Goal: Navigation & Orientation: Find specific page/section

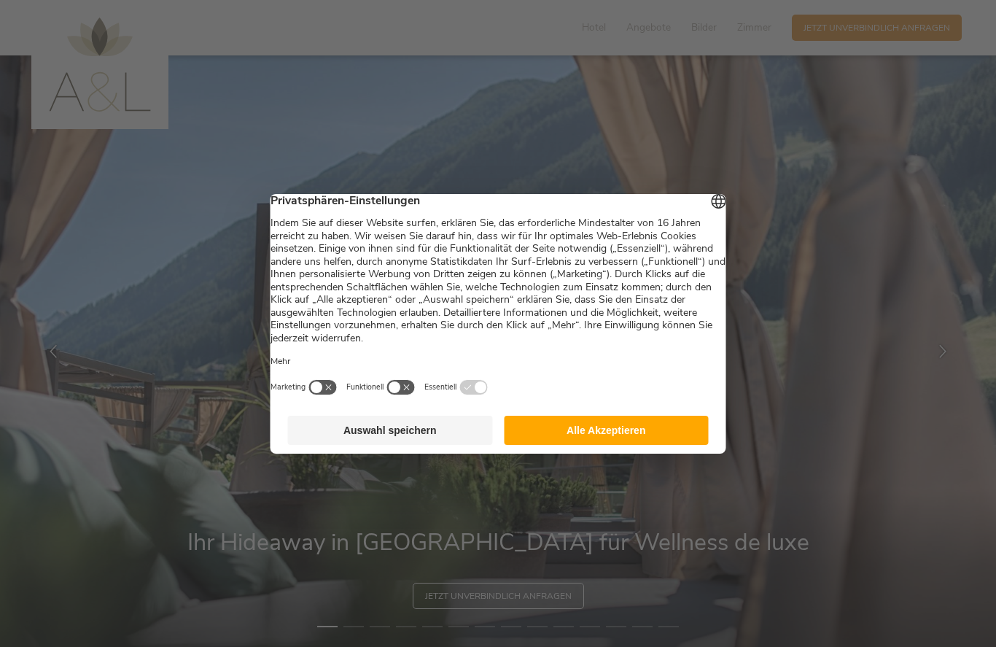
click at [609, 440] on button "Alle Akzeptieren" at bounding box center [606, 429] width 205 height 29
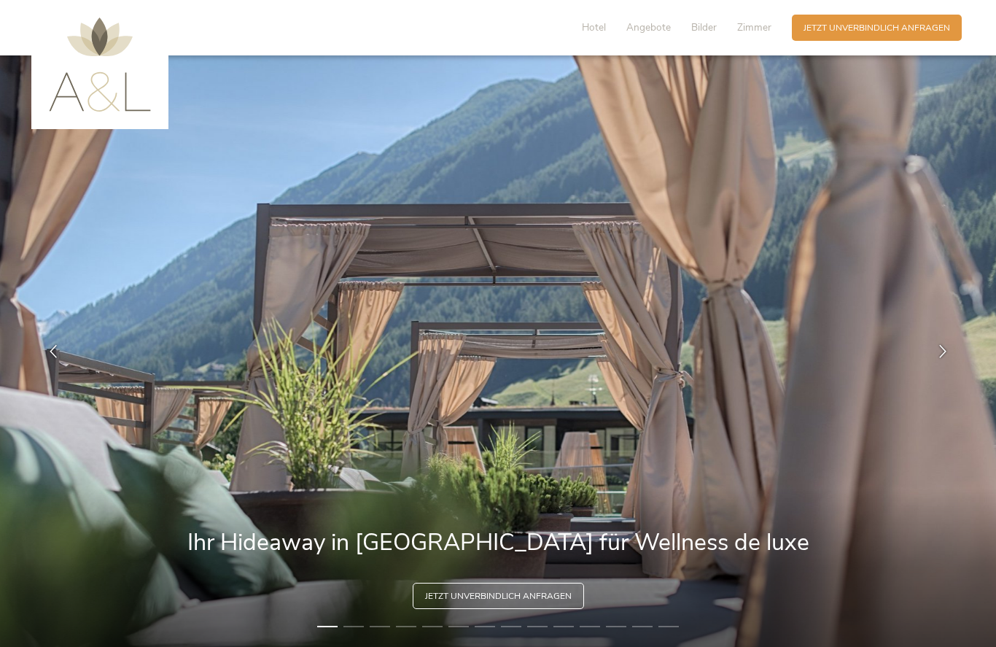
click at [941, 353] on icon at bounding box center [942, 350] width 13 height 13
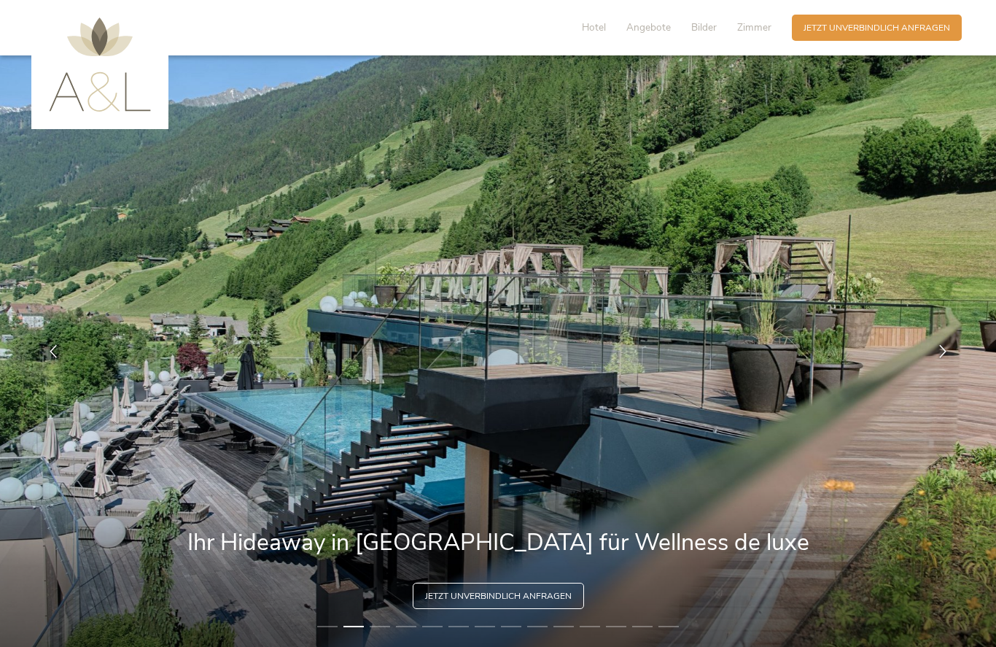
click at [939, 351] on icon at bounding box center [942, 350] width 13 height 13
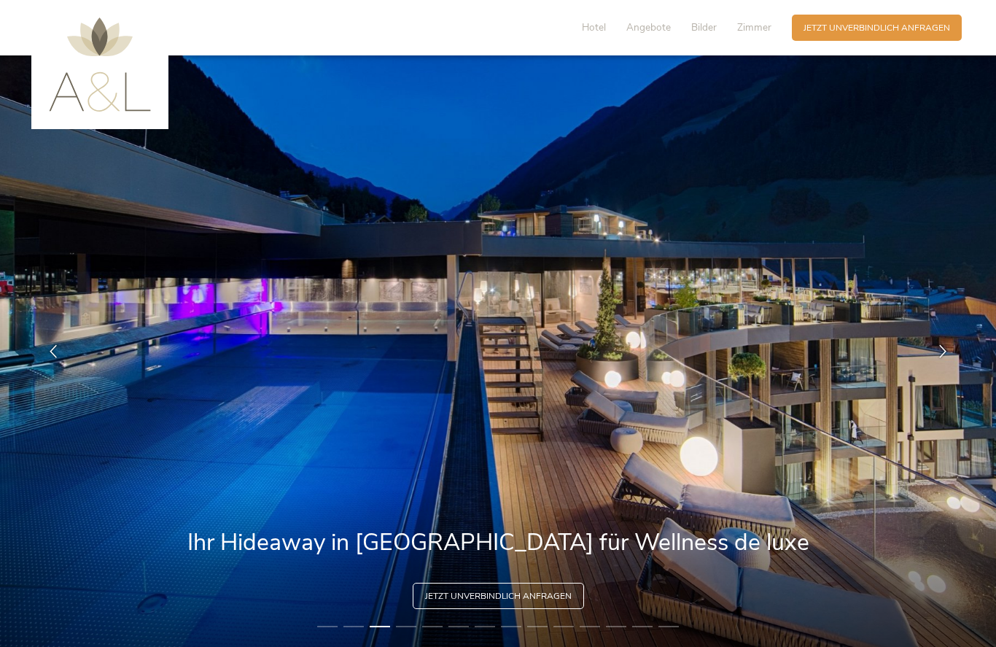
click at [938, 355] on icon at bounding box center [942, 350] width 13 height 13
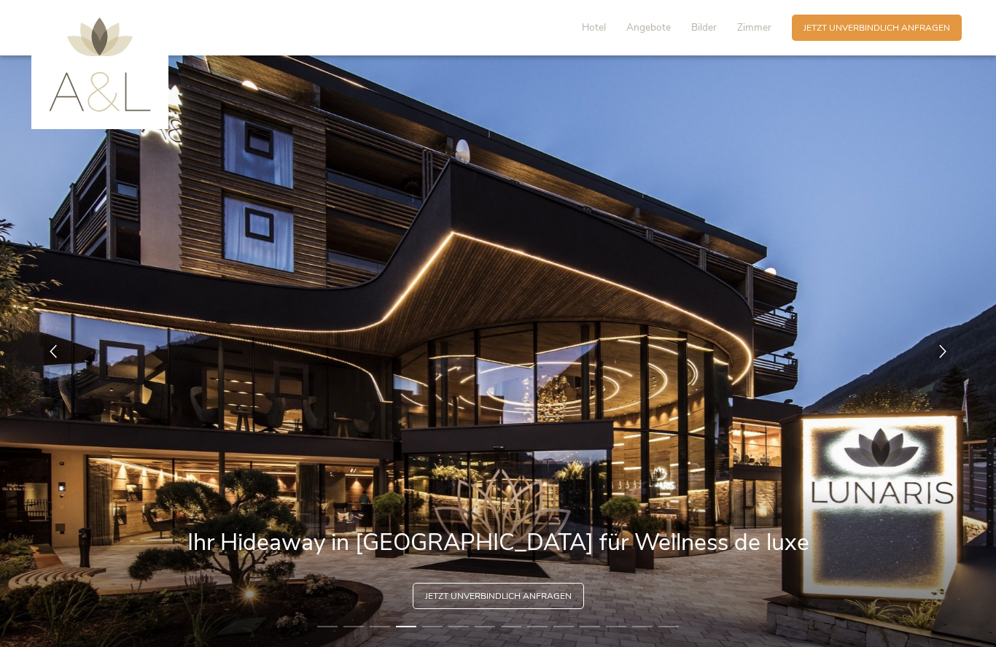
click at [934, 359] on div at bounding box center [942, 350] width 36 height 36
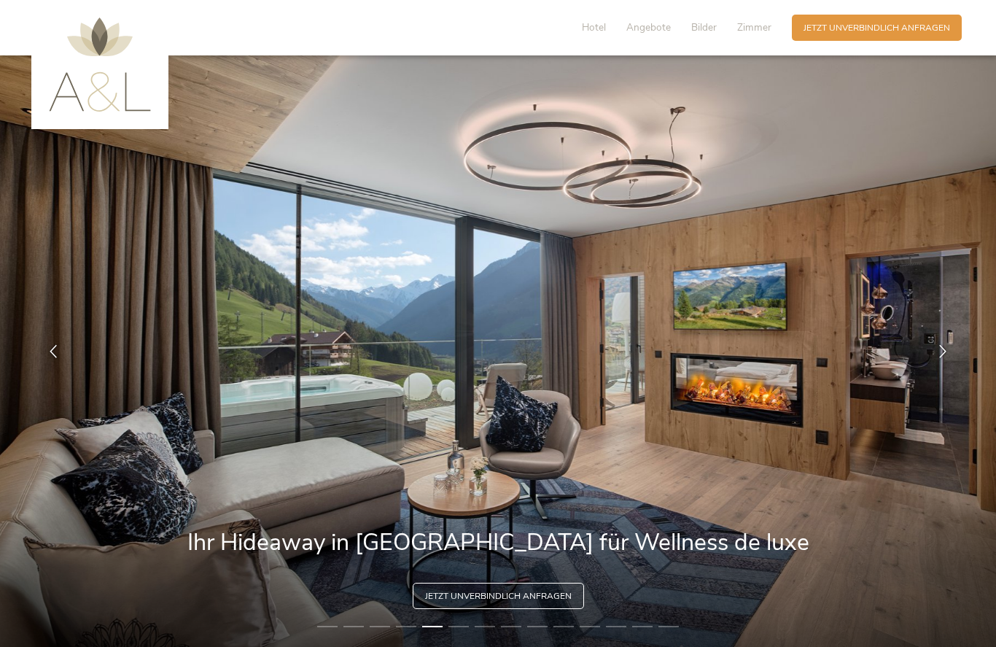
click at [940, 352] on icon at bounding box center [942, 350] width 13 height 13
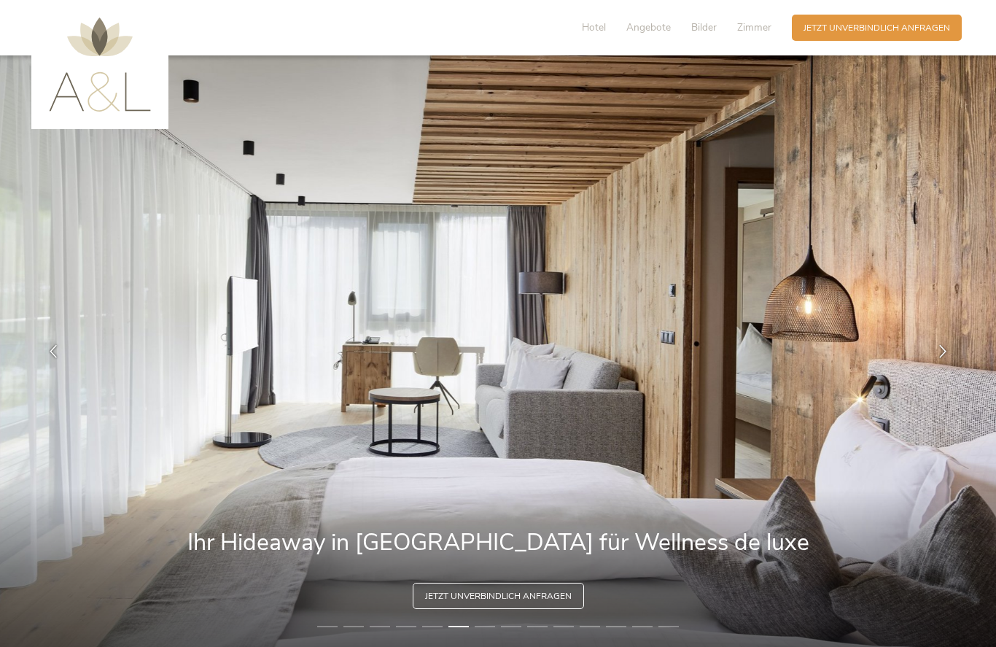
click at [936, 351] on icon at bounding box center [942, 350] width 13 height 13
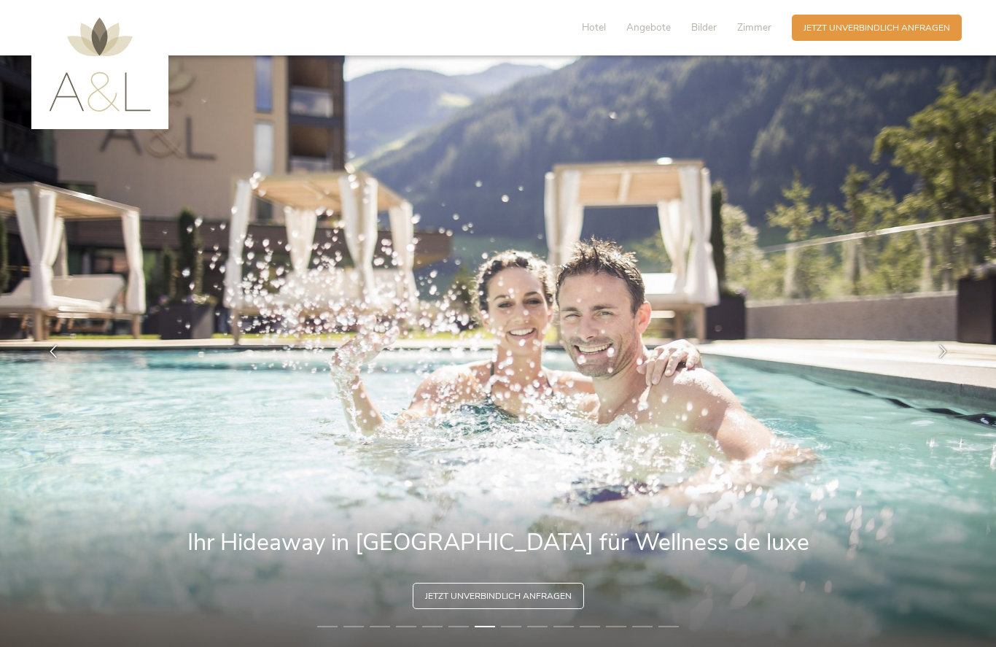
click at [934, 356] on div at bounding box center [942, 350] width 36 height 36
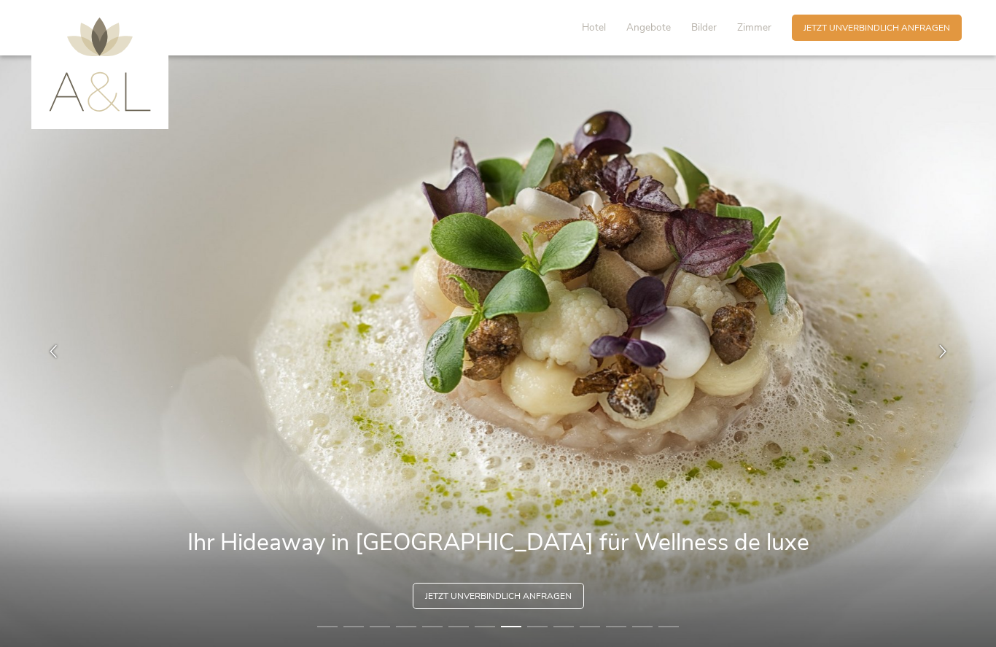
click at [949, 352] on div at bounding box center [942, 350] width 36 height 36
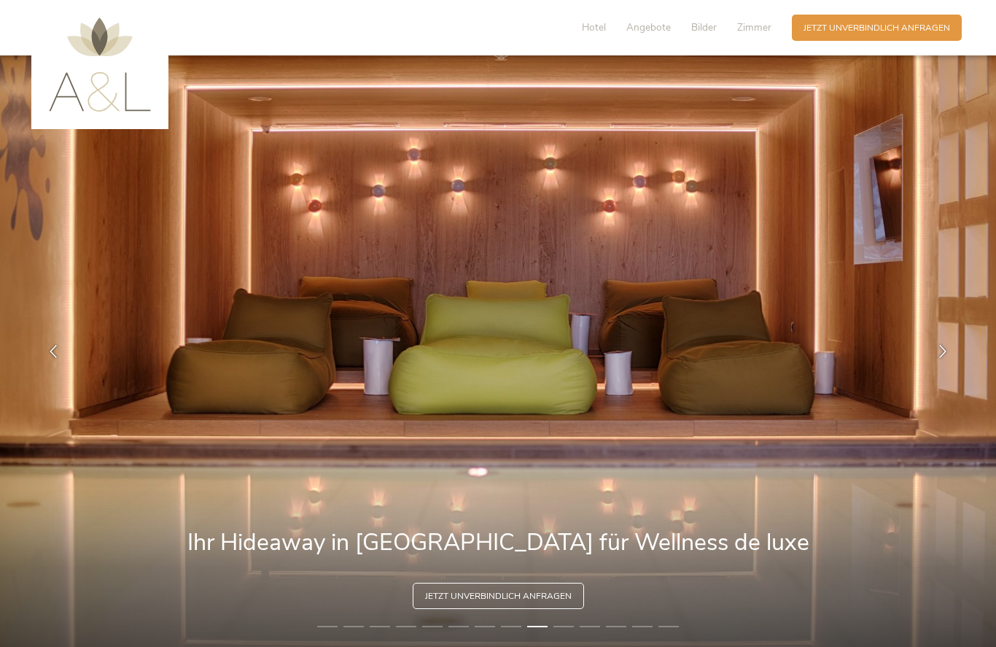
click at [939, 354] on icon at bounding box center [942, 350] width 13 height 13
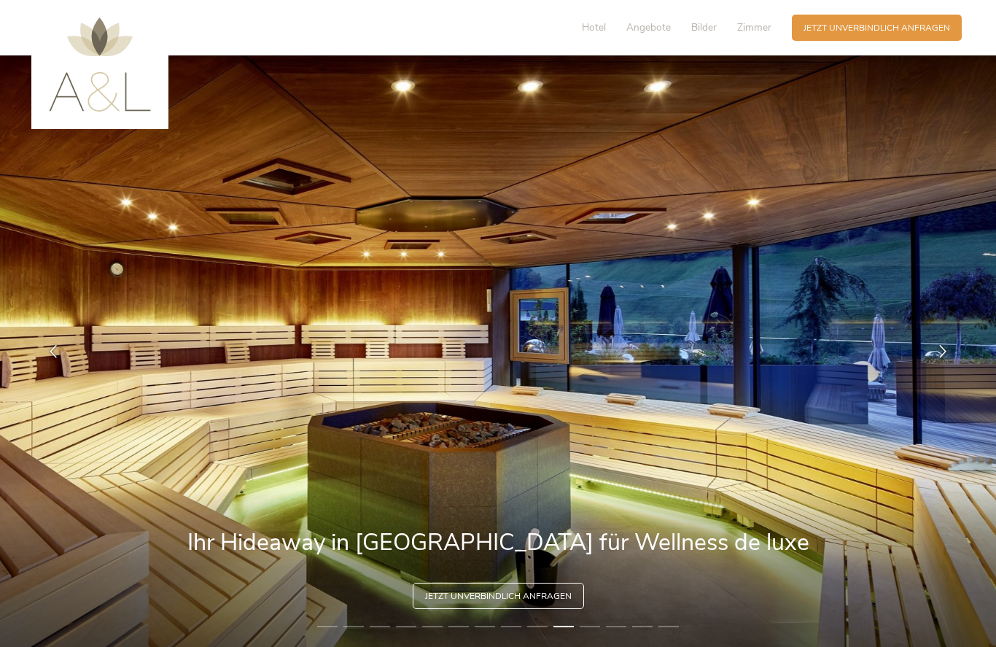
click at [939, 354] on icon at bounding box center [942, 350] width 13 height 13
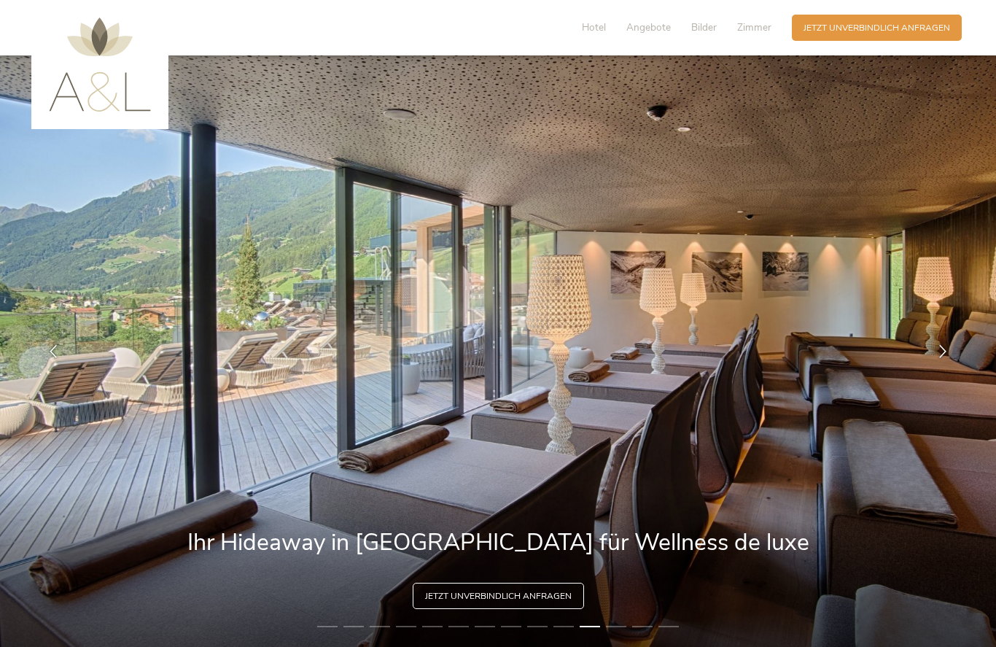
click at [945, 354] on icon at bounding box center [942, 350] width 13 height 13
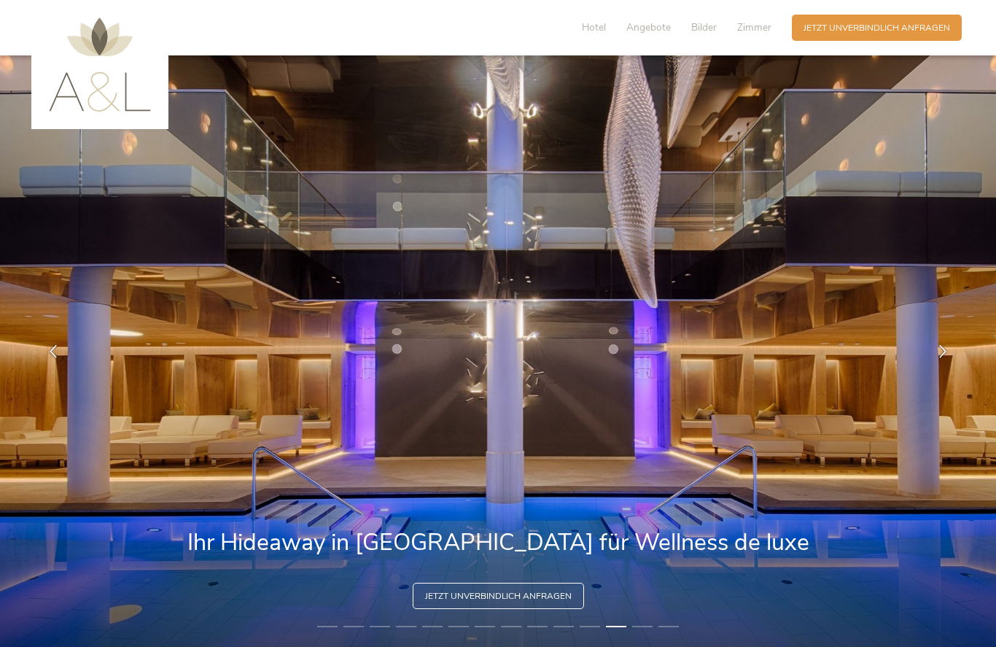
click at [943, 359] on div at bounding box center [942, 350] width 36 height 36
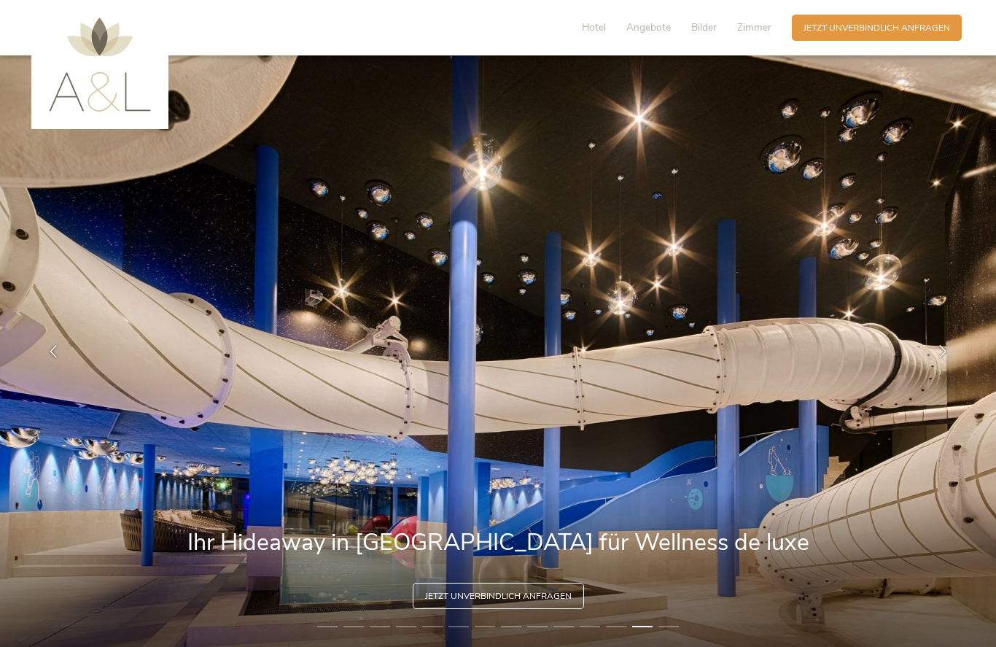
click at [943, 353] on icon at bounding box center [942, 350] width 13 height 13
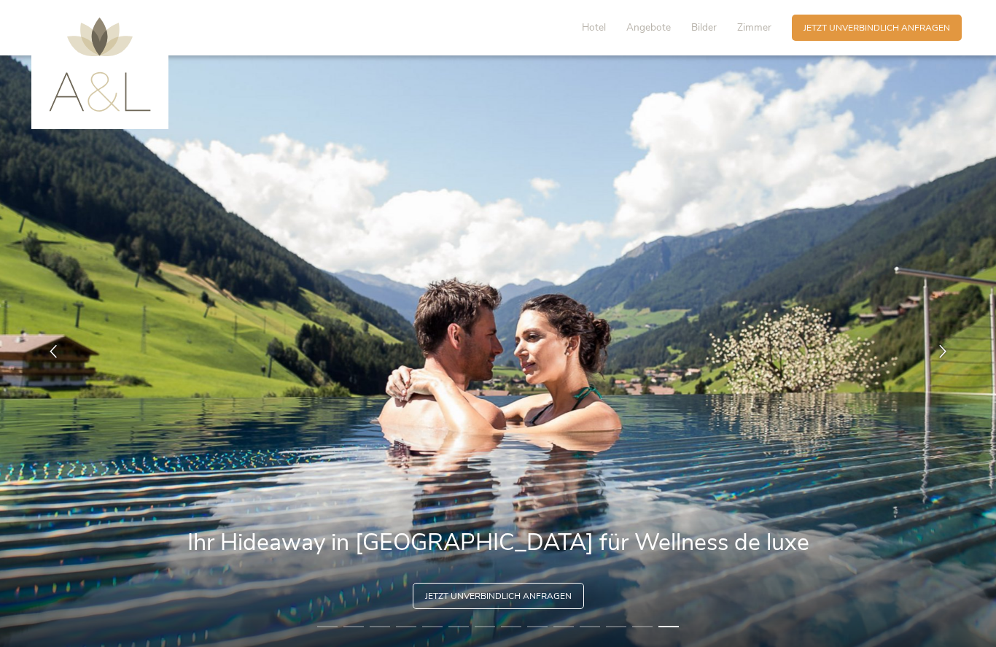
click at [585, 22] on span "Hotel" at bounding box center [594, 27] width 24 height 14
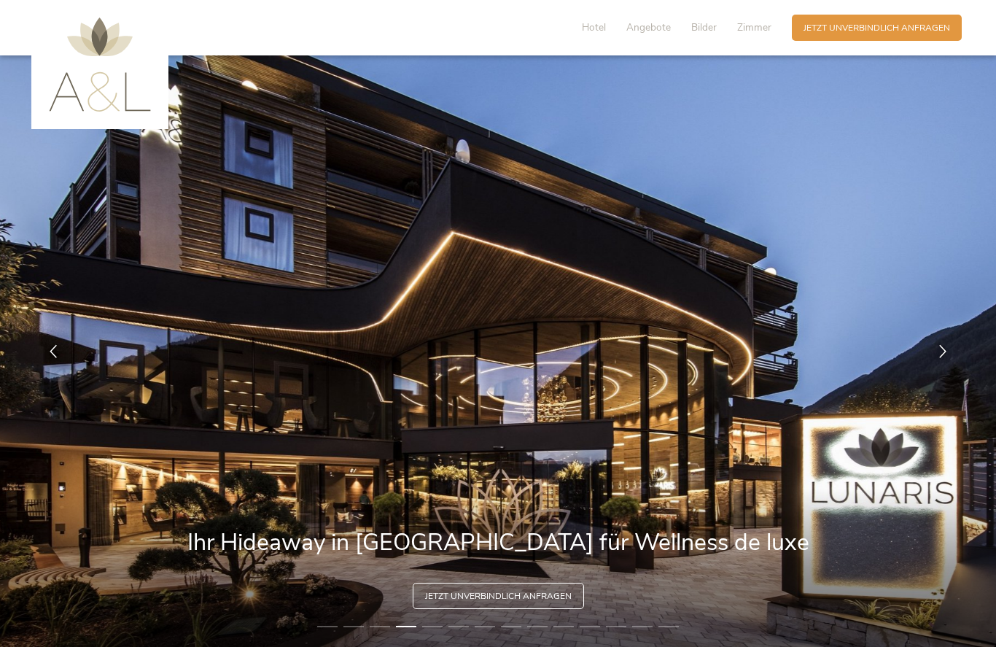
click at [645, 28] on span "Angebote" at bounding box center [648, 27] width 44 height 14
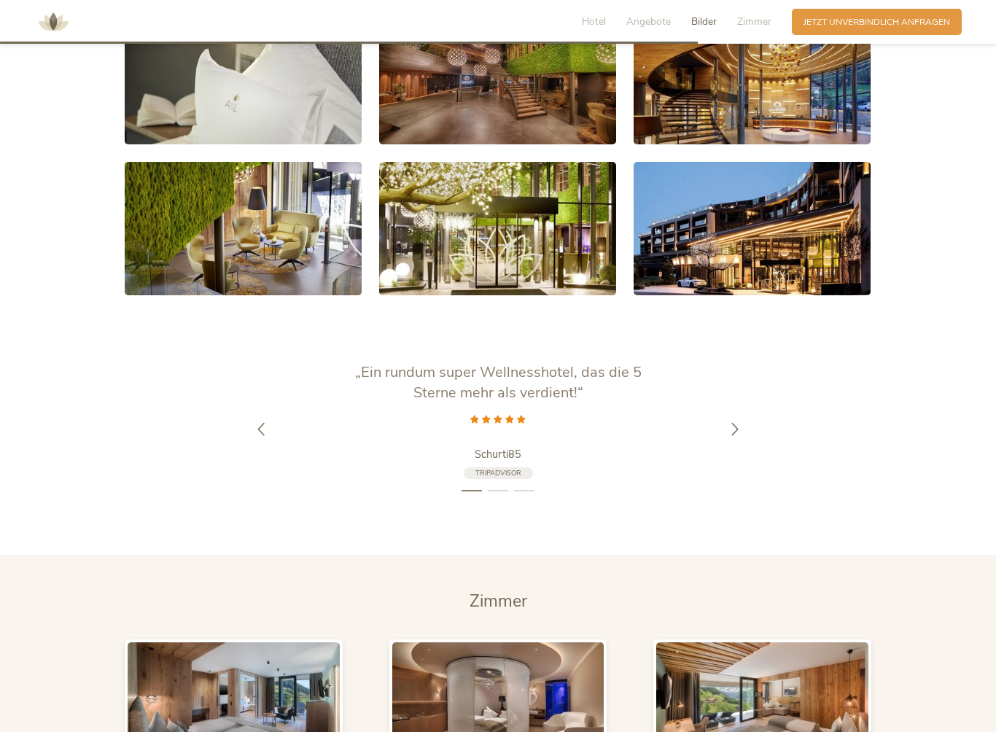
scroll to position [2601, 0]
click at [731, 426] on icon at bounding box center [734, 428] width 13 height 13
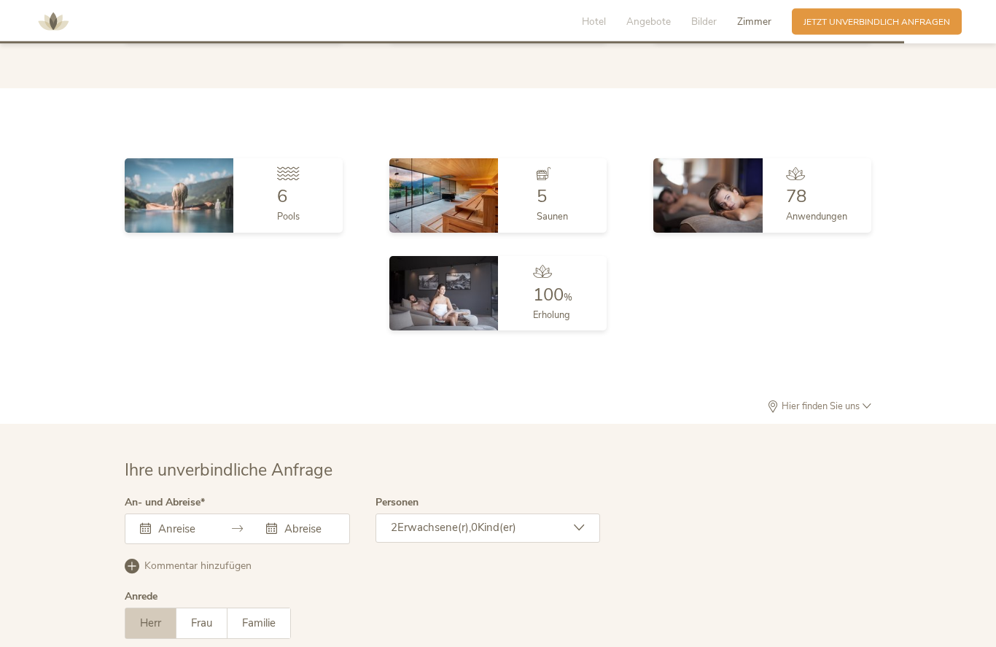
scroll to position [3337, 0]
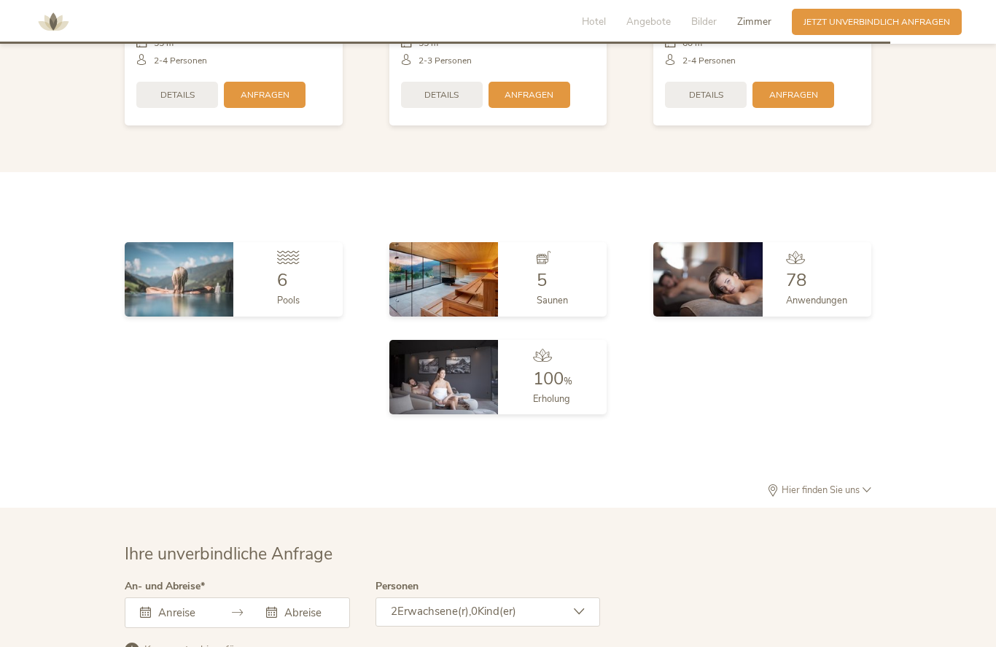
click at [825, 485] on span "Hier finden Sie uns" at bounding box center [821, 489] width 84 height 9
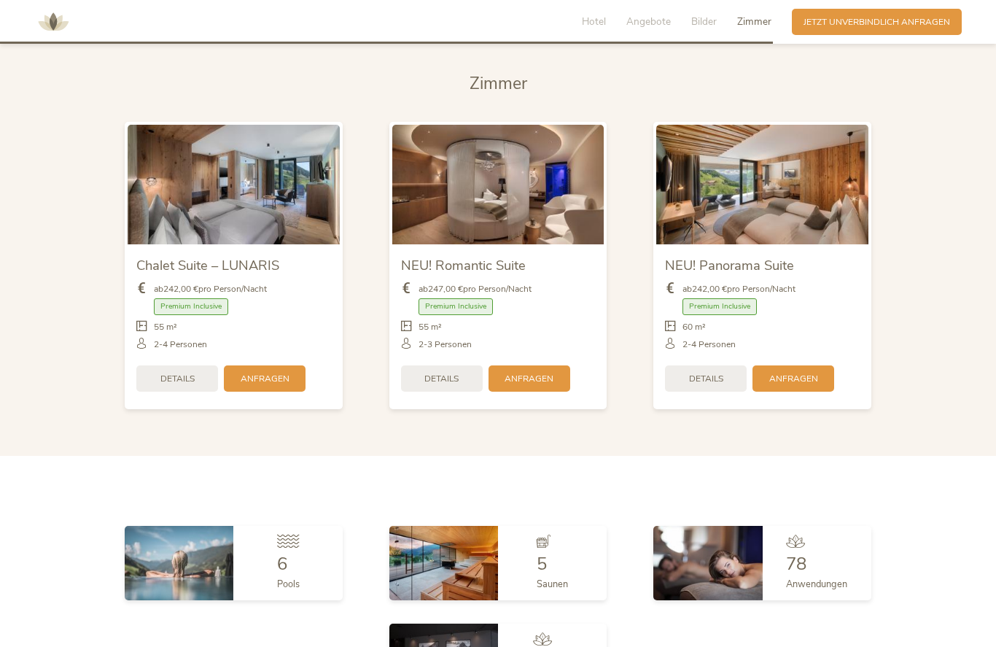
scroll to position [2942, 0]
